Goal: Task Accomplishment & Management: Manage account settings

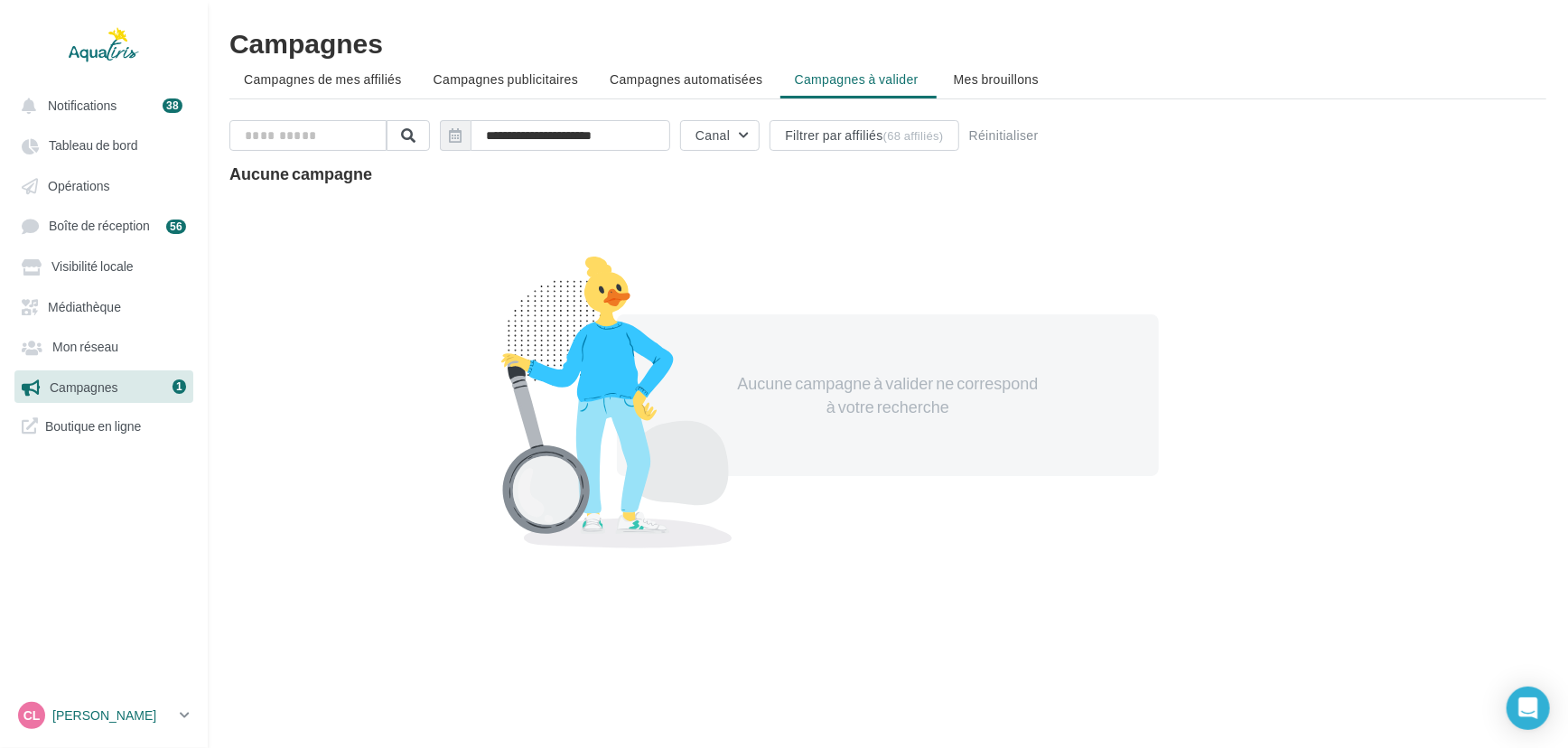
click at [111, 712] on p "[PERSON_NAME]" at bounding box center [112, 714] width 120 height 18
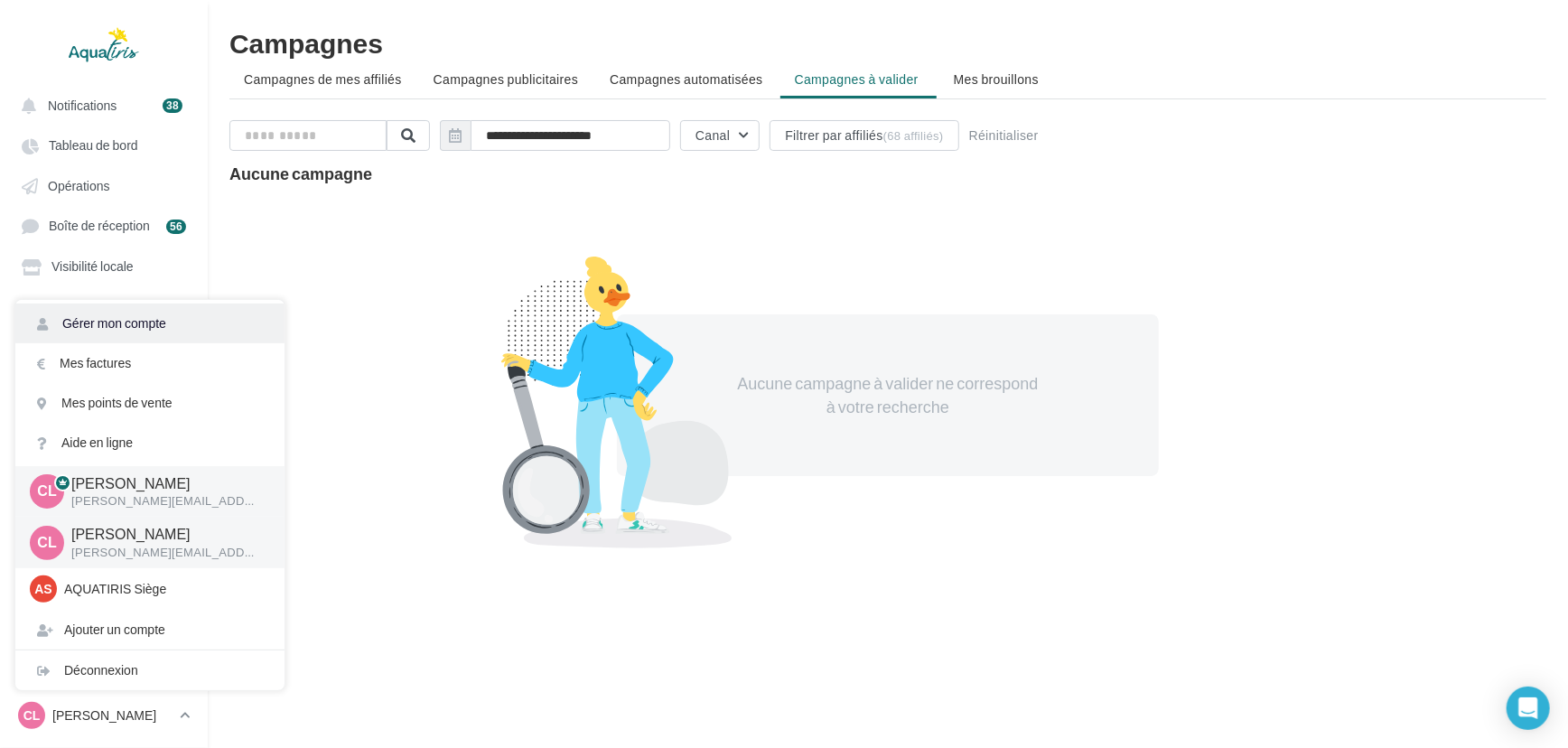
click at [165, 326] on link "Gérer mon compte" at bounding box center [149, 323] width 269 height 40
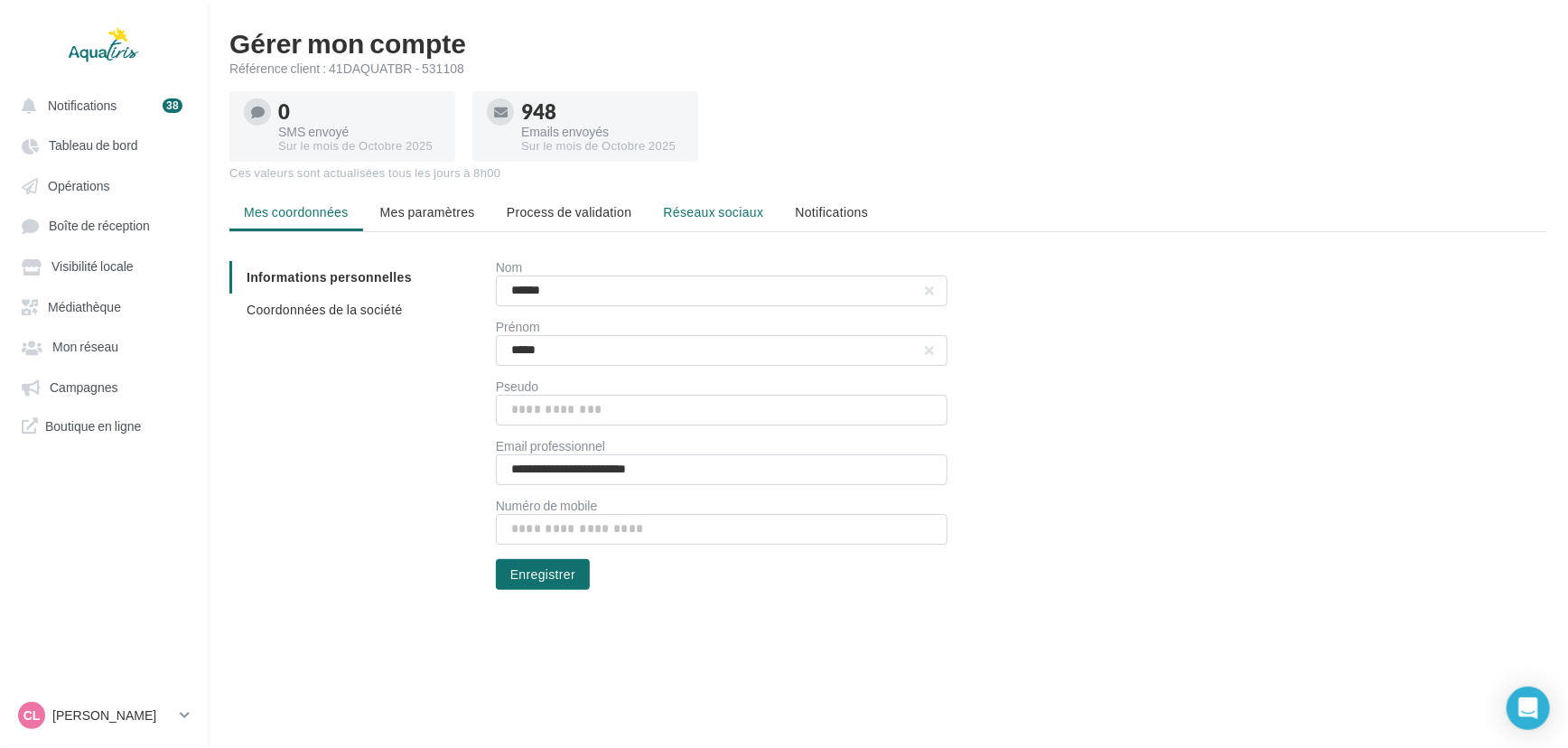
click at [696, 210] on span "Réseaux sociaux" at bounding box center [713, 211] width 101 height 15
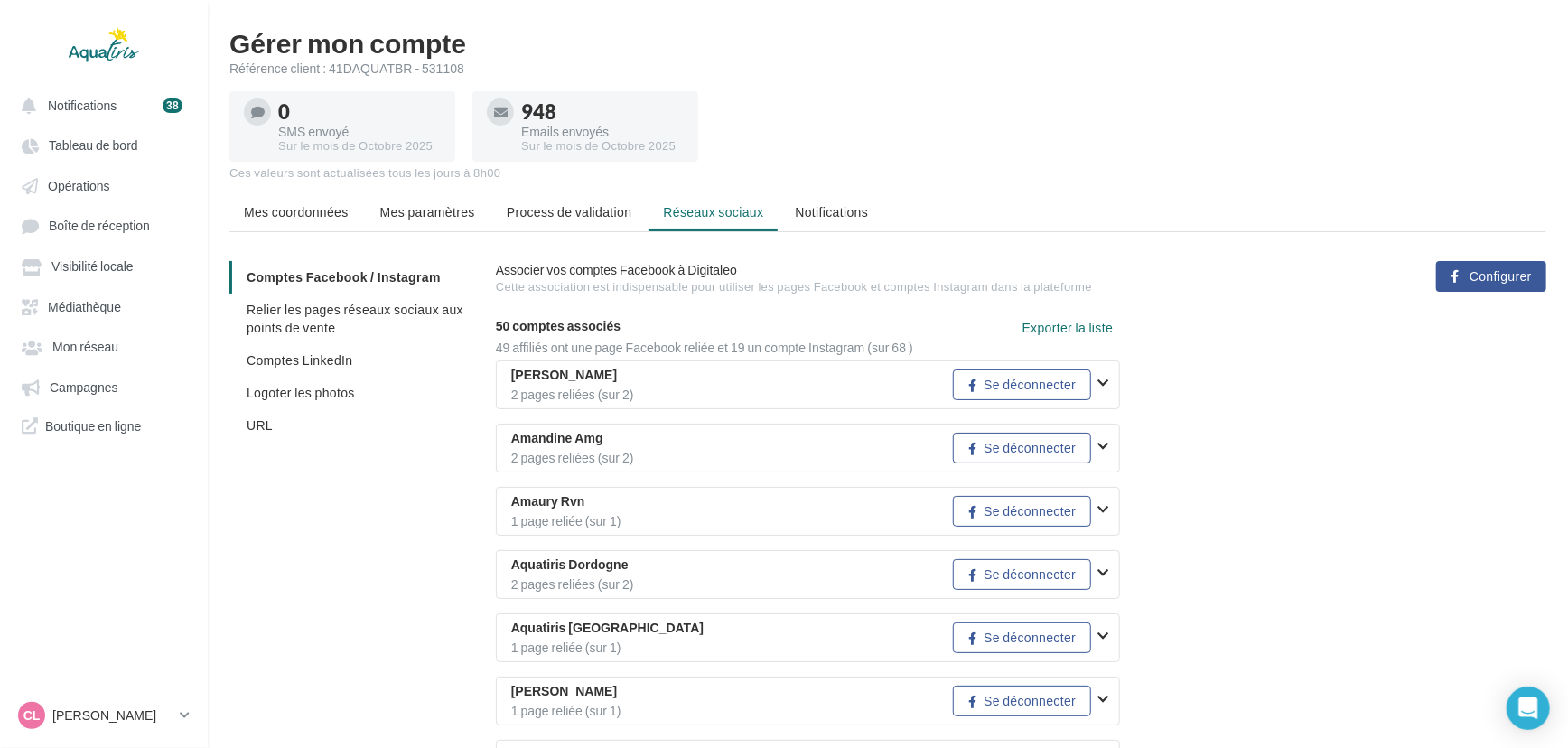
click at [313, 329] on span "Relier les pages réseaux sociaux aux points de vente" at bounding box center [355, 319] width 217 height 34
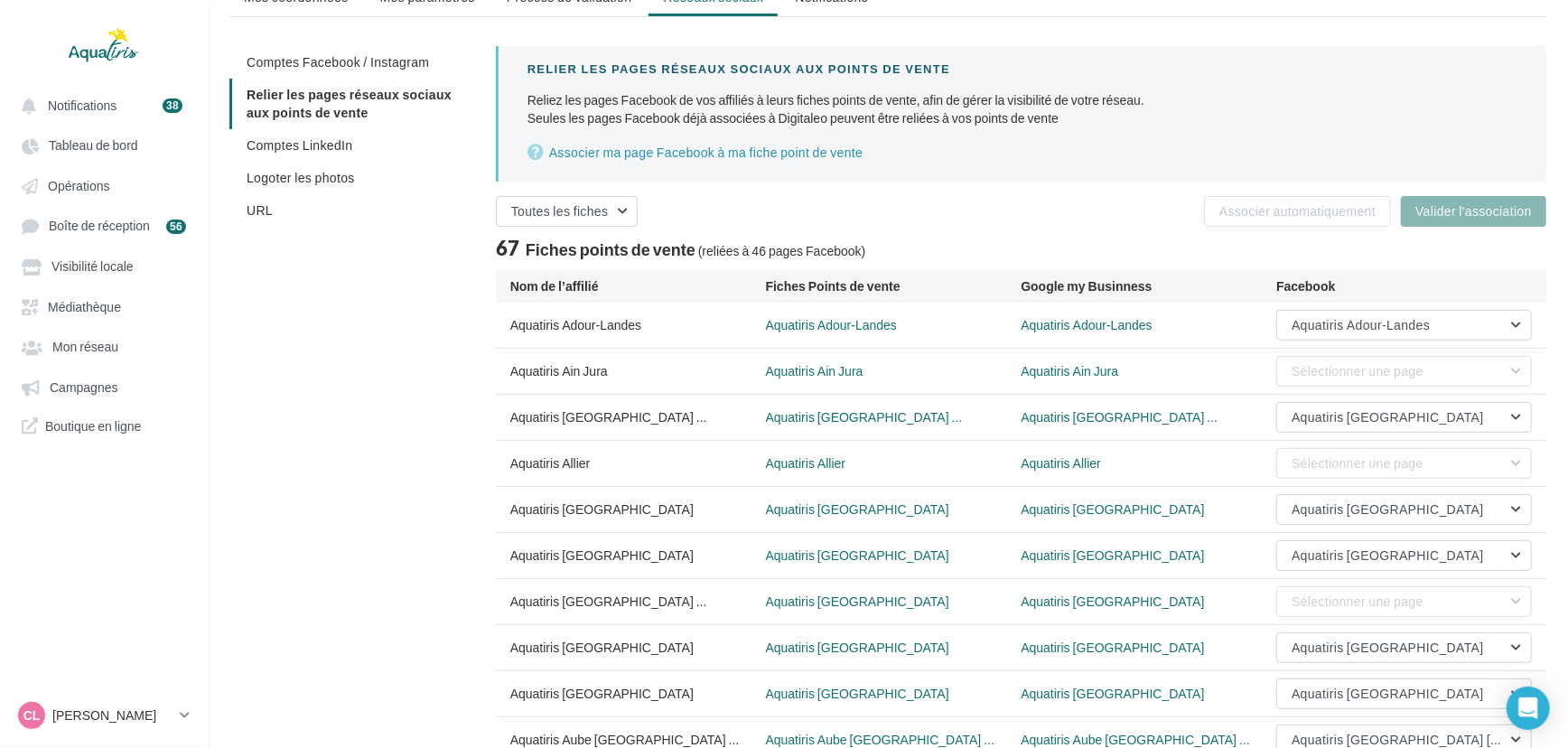
scroll to position [348, 0]
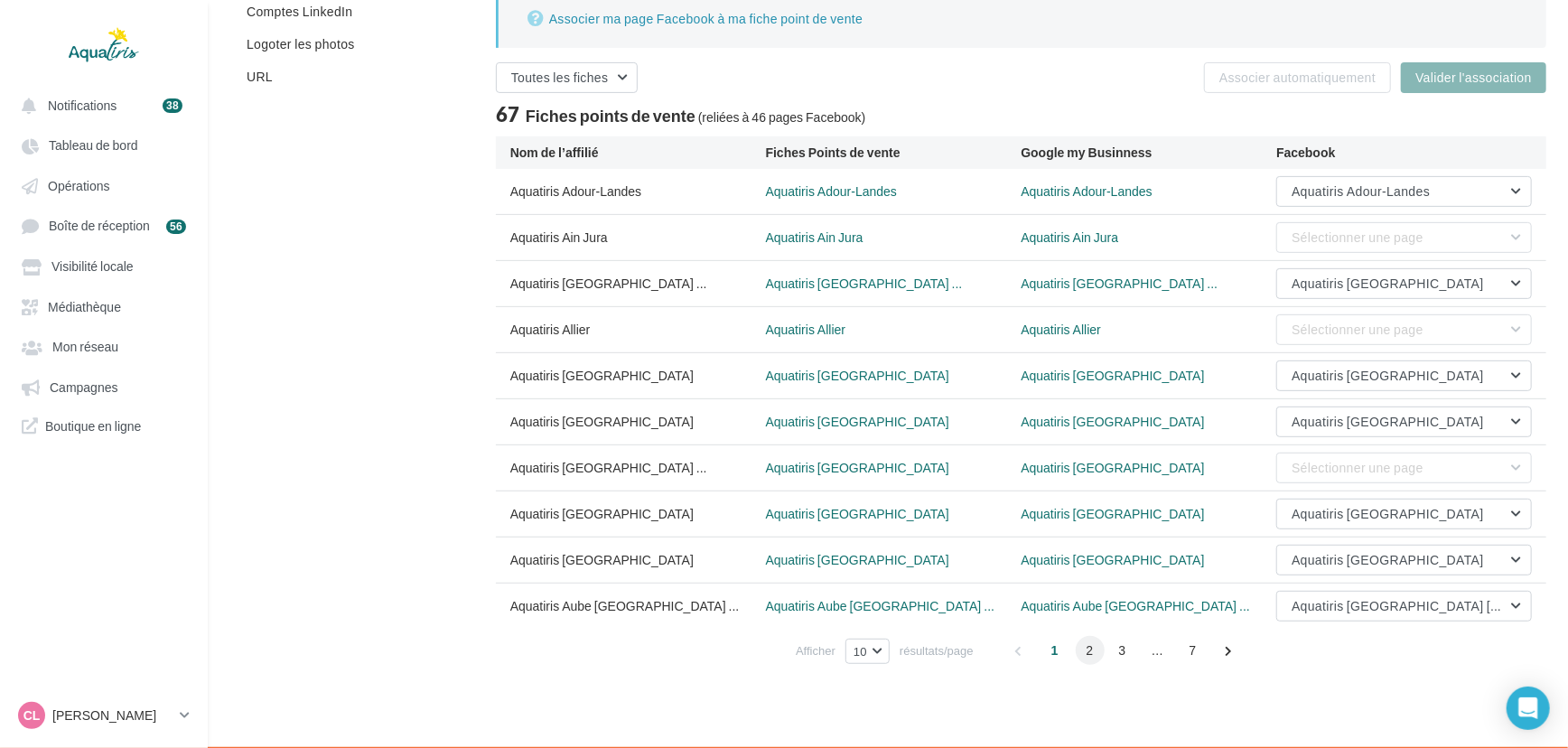
click at [1097, 654] on span "2" at bounding box center [1089, 650] width 29 height 29
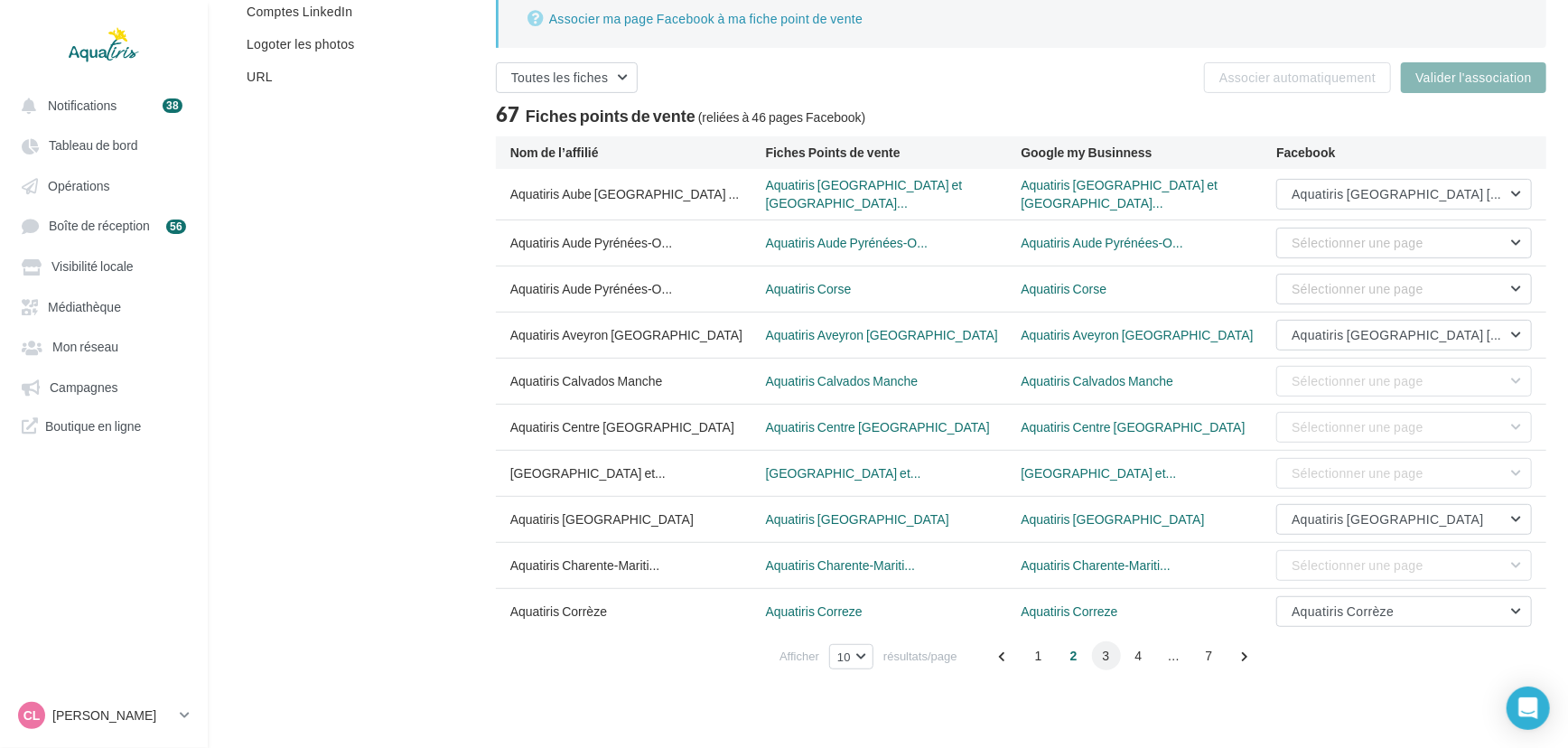
click at [1099, 651] on span "3" at bounding box center [1106, 656] width 29 height 29
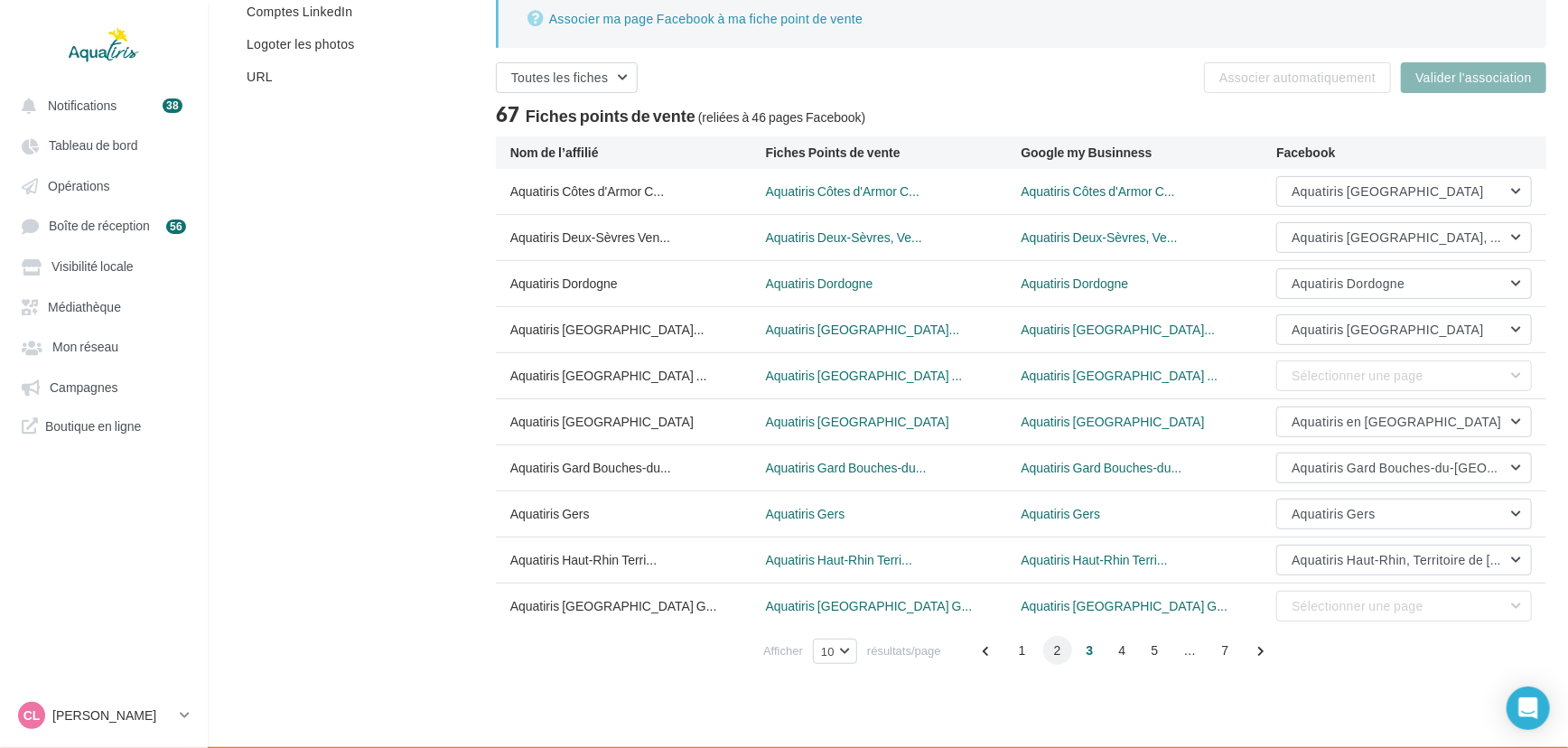
click at [1063, 650] on span "2" at bounding box center [1057, 650] width 29 height 29
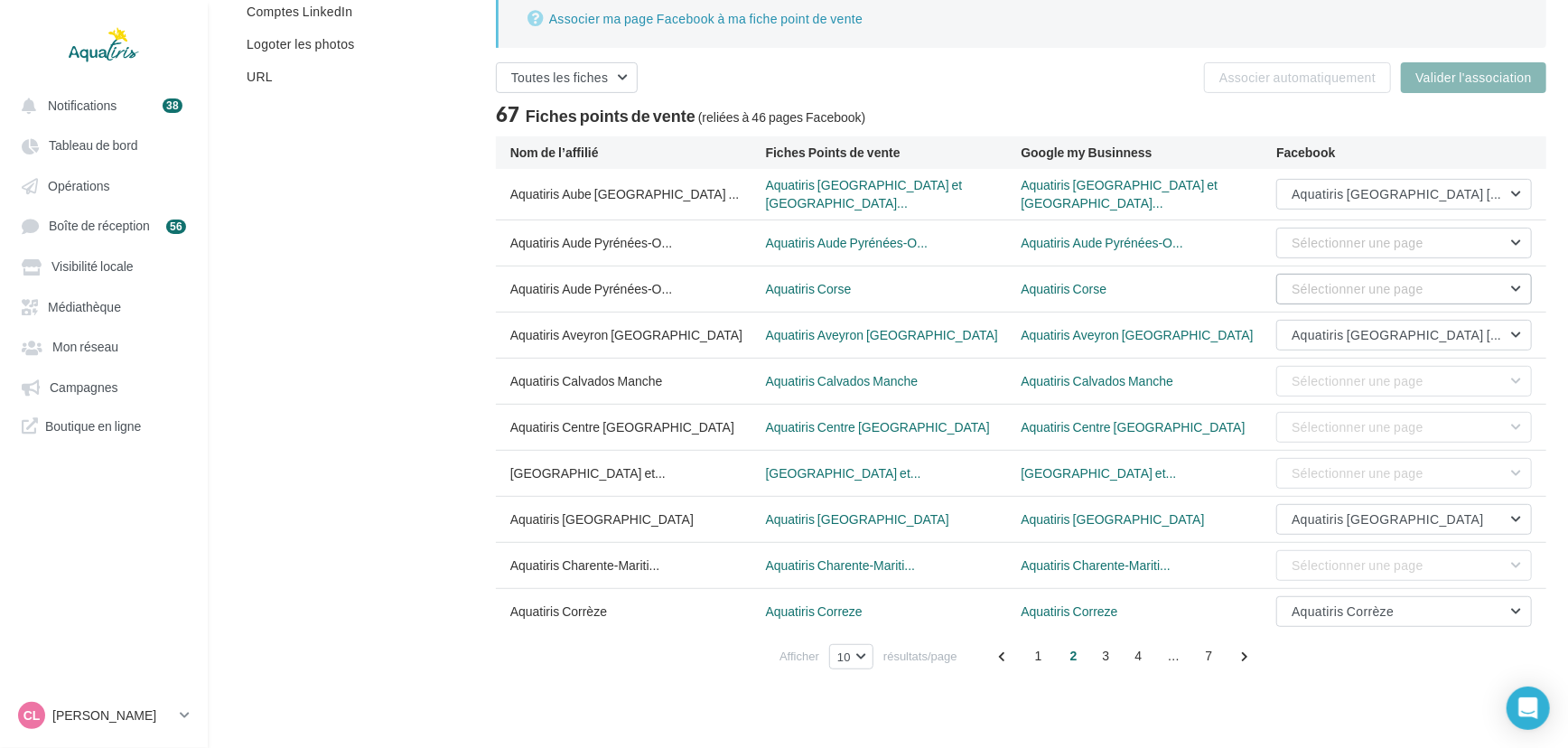
click at [1439, 289] on button "Sélectionner une page" at bounding box center [1403, 289] width 255 height 31
click at [1408, 335] on span "Aquatiris Aude Pyrénées-Orientales Hérault Ouest" at bounding box center [1381, 344] width 183 height 34
click at [1345, 282] on span "Aquatiris Aude Pyrénées-Orientales Hérault Ouest" at bounding box center [1457, 289] width 332 height 15
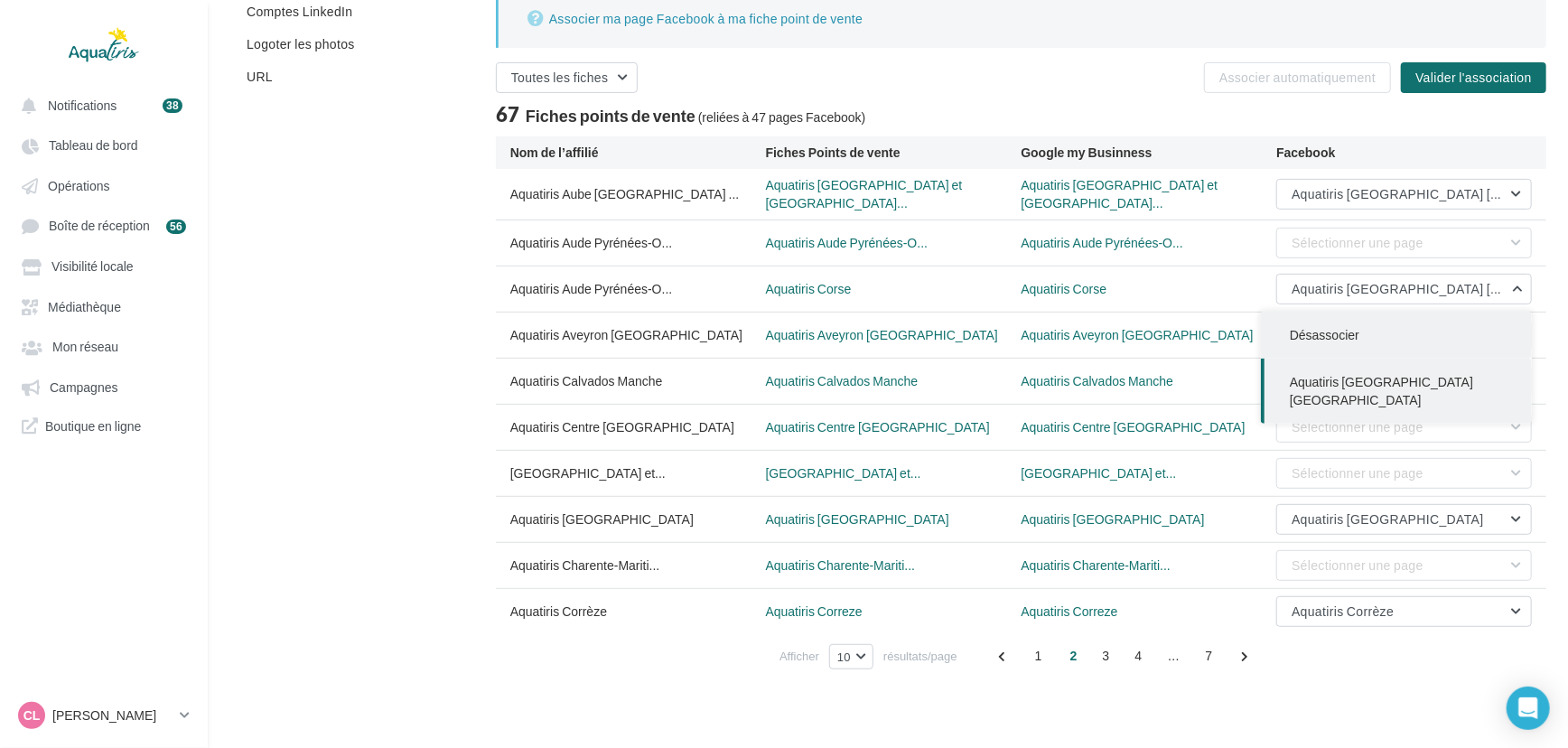
click at [1347, 327] on span "Désassocier" at bounding box center [1324, 334] width 70 height 15
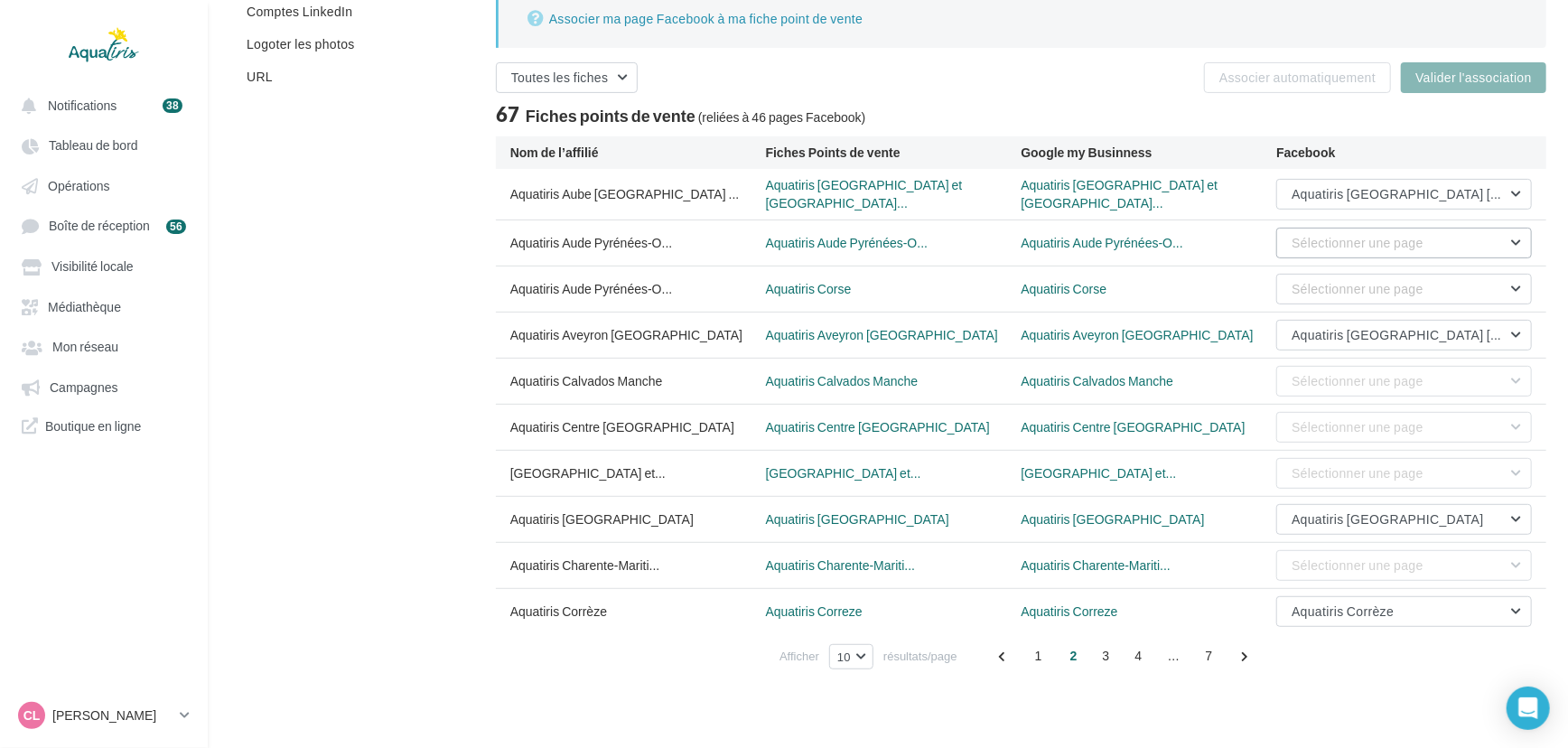
click at [1399, 247] on button "Sélectionner une page" at bounding box center [1403, 242] width 255 height 31
click at [1372, 288] on span "Aquatiris Aude Pyrénées-Orientales Hérault Ouest" at bounding box center [1381, 298] width 183 height 34
click at [1546, 285] on div "Aquatiris Aude Pyrénées-O... Aquatiris Corse Aquatiris Corse Sélectionner une p…" at bounding box center [1021, 289] width 1050 height 45
click at [1430, 76] on button "Valider l'association" at bounding box center [1473, 77] width 145 height 31
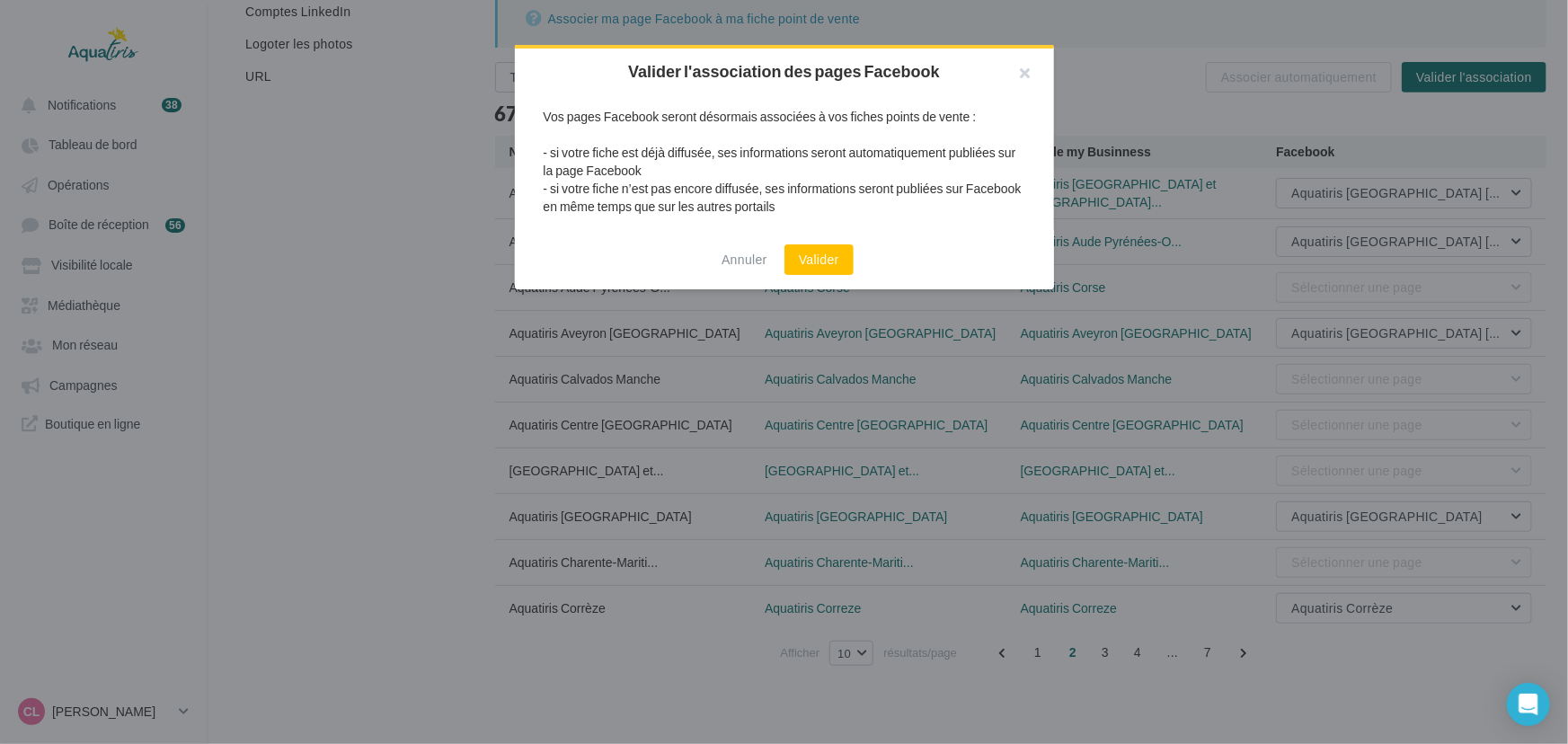
drag, startPoint x: 840, startPoint y: 251, endPoint x: 798, endPoint y: 233, distance: 45.7
click at [840, 252] on button "Valider" at bounding box center [819, 259] width 70 height 31
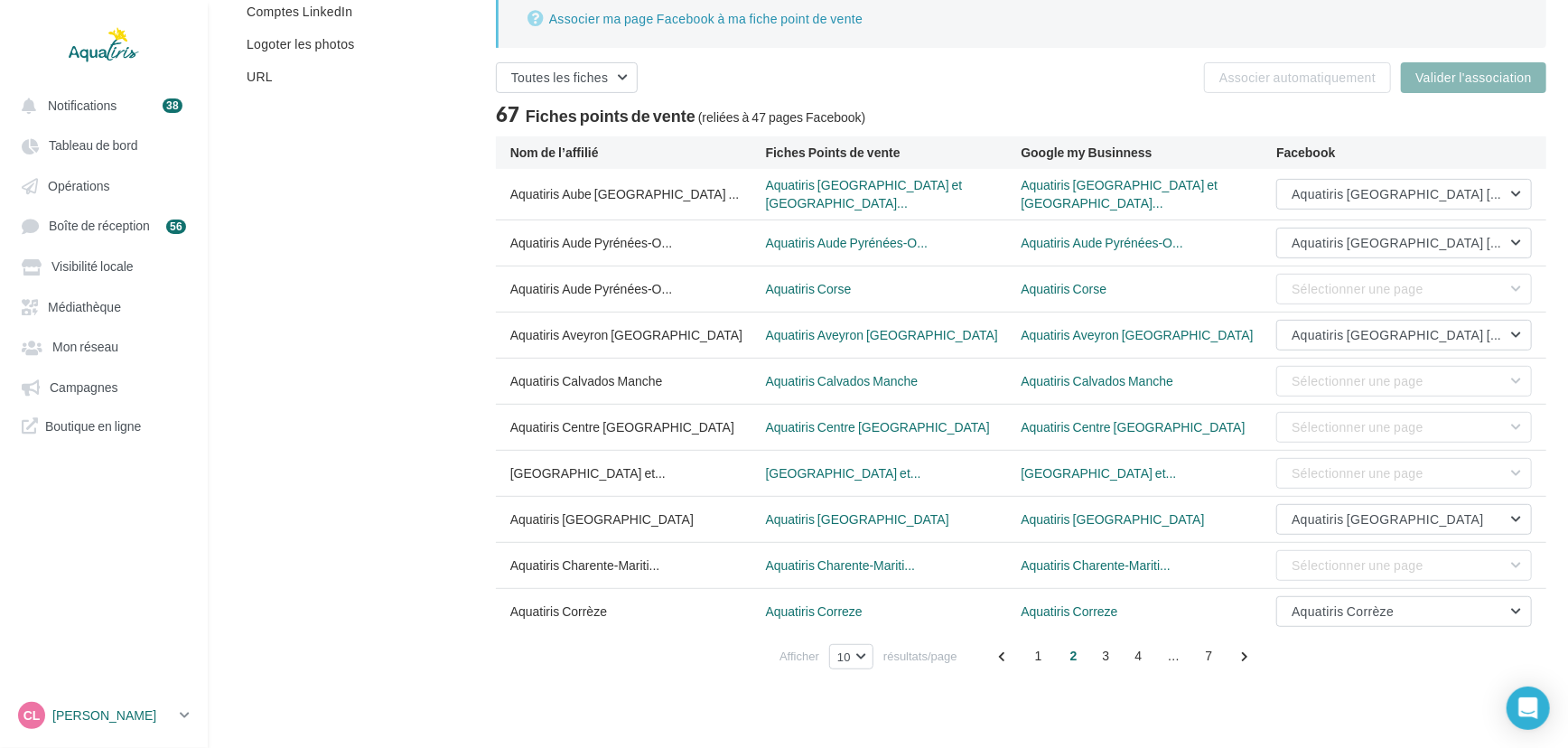
click at [181, 727] on link "CL Chloé Lallée chloe.lallee@aquatiris.fr" at bounding box center [104, 715] width 179 height 34
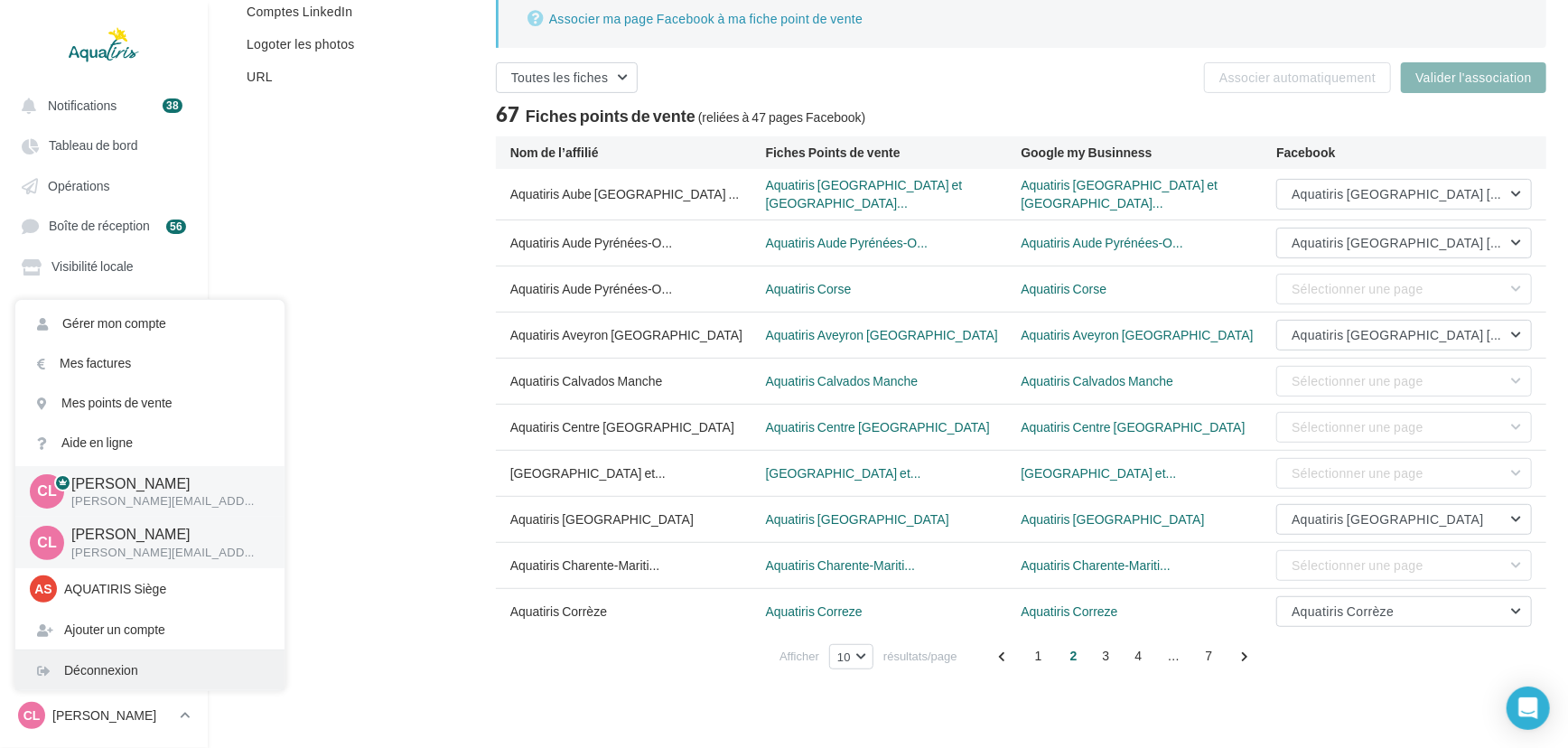
click at [155, 669] on div "Déconnexion" at bounding box center [149, 670] width 269 height 40
